Goal: Information Seeking & Learning: Learn about a topic

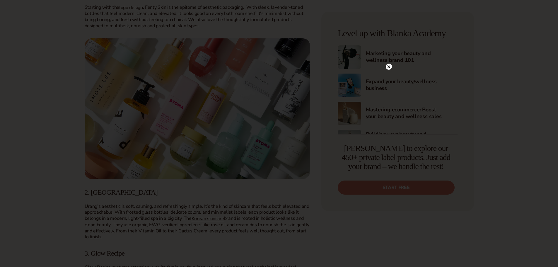
scroll to position [322, 0]
drag, startPoint x: 386, startPoint y: 55, endPoint x: 368, endPoint y: 82, distance: 32.7
click at [386, 55] on circle at bounding box center [386, 55] width 6 height 6
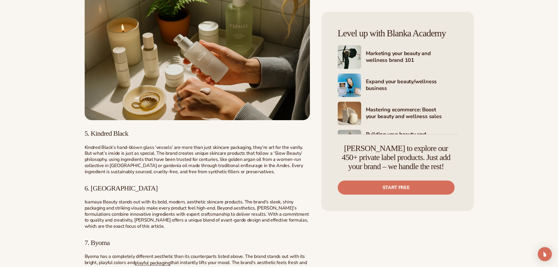
scroll to position [703, 0]
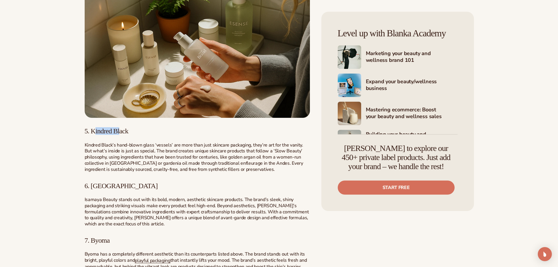
drag, startPoint x: 123, startPoint y: 130, endPoint x: 94, endPoint y: 128, distance: 29.4
click at [94, 128] on span "5. Kindred Black" at bounding box center [107, 131] width 44 height 8
drag, startPoint x: 144, startPoint y: 136, endPoint x: 105, endPoint y: 132, distance: 38.9
drag, startPoint x: 134, startPoint y: 134, endPoint x: 137, endPoint y: 131, distance: 4.8
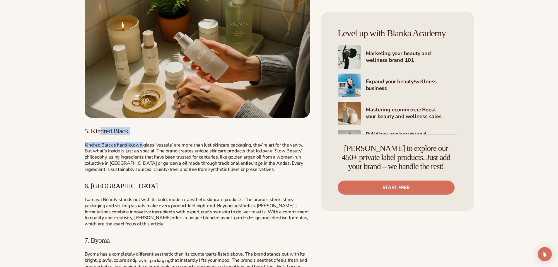
click at [135, 133] on h3 "5. Kindred Black" at bounding box center [197, 131] width 225 height 8
click at [133, 131] on h3 "5. Kindred Black" at bounding box center [197, 131] width 225 height 8
drag, startPoint x: 129, startPoint y: 129, endPoint x: 93, endPoint y: 129, distance: 36.9
click at [93, 129] on span "5. Kindred Black" at bounding box center [107, 131] width 44 height 8
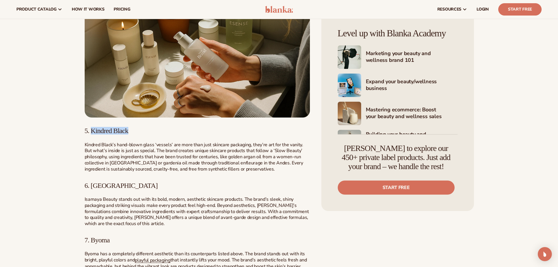
scroll to position [644, 0]
